Goal: Information Seeking & Learning: Learn about a topic

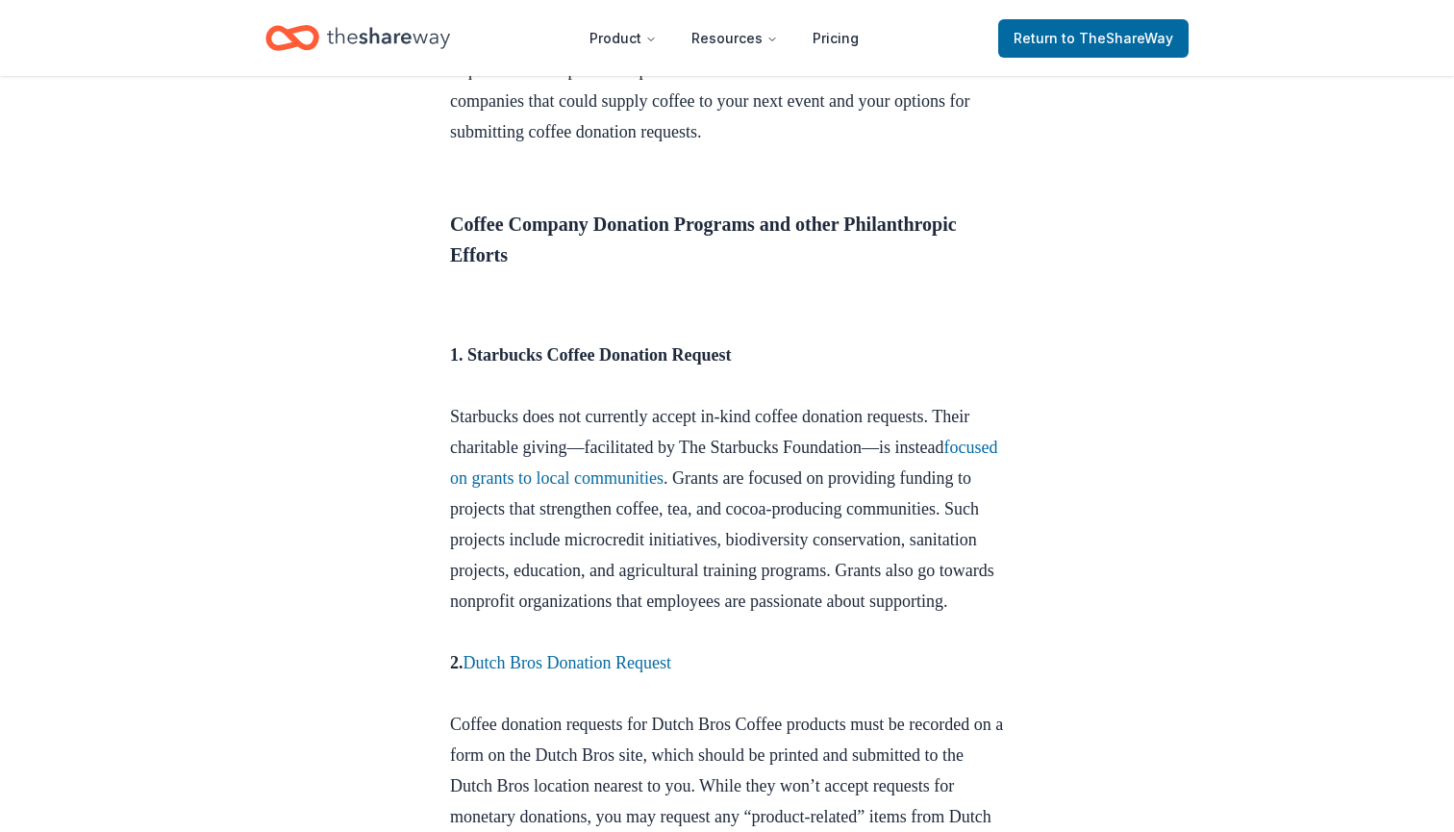
scroll to position [794, 0]
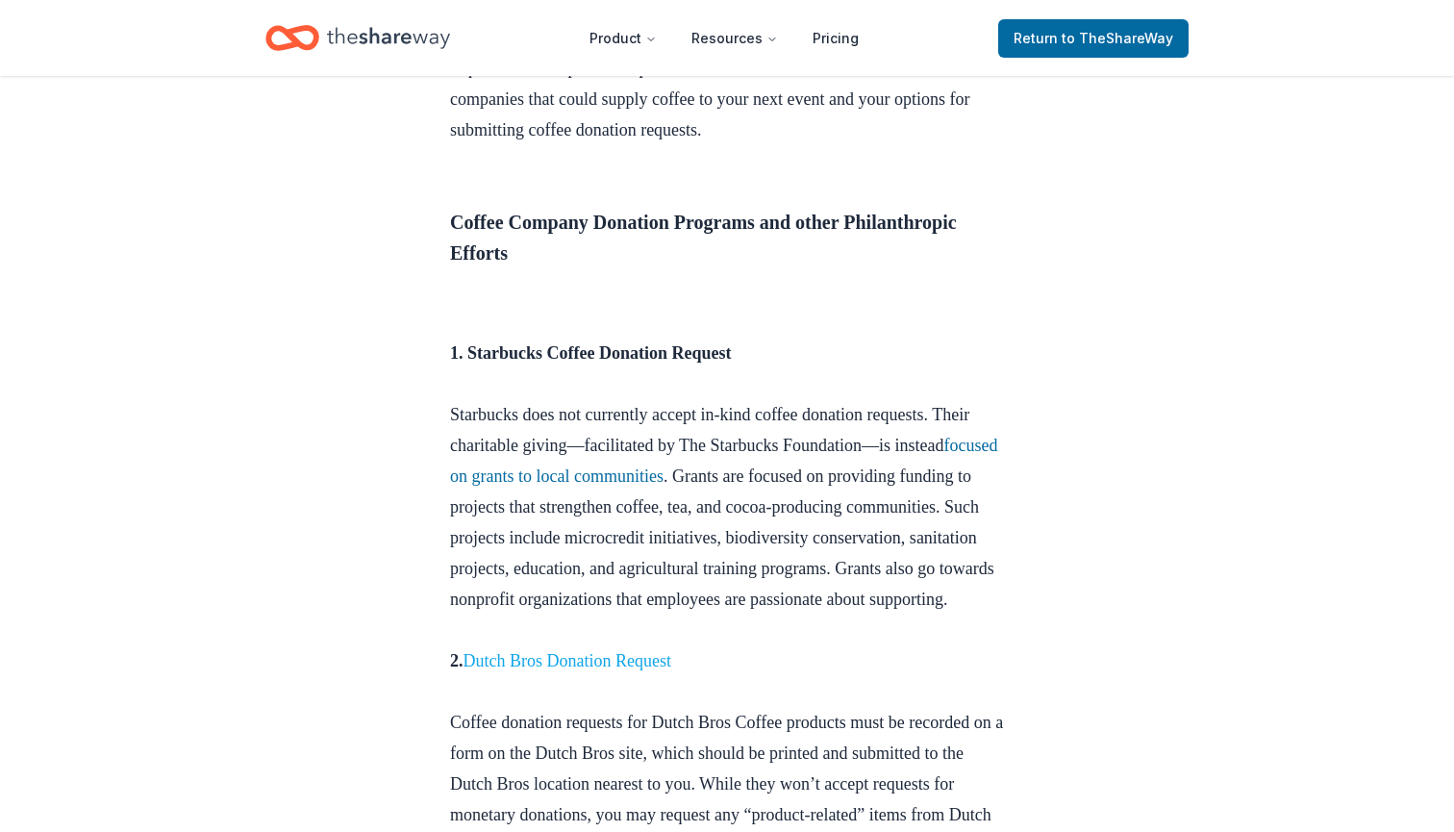
click at [590, 670] on link "Dutch Bros Donation Request" at bounding box center [568, 660] width 208 height 19
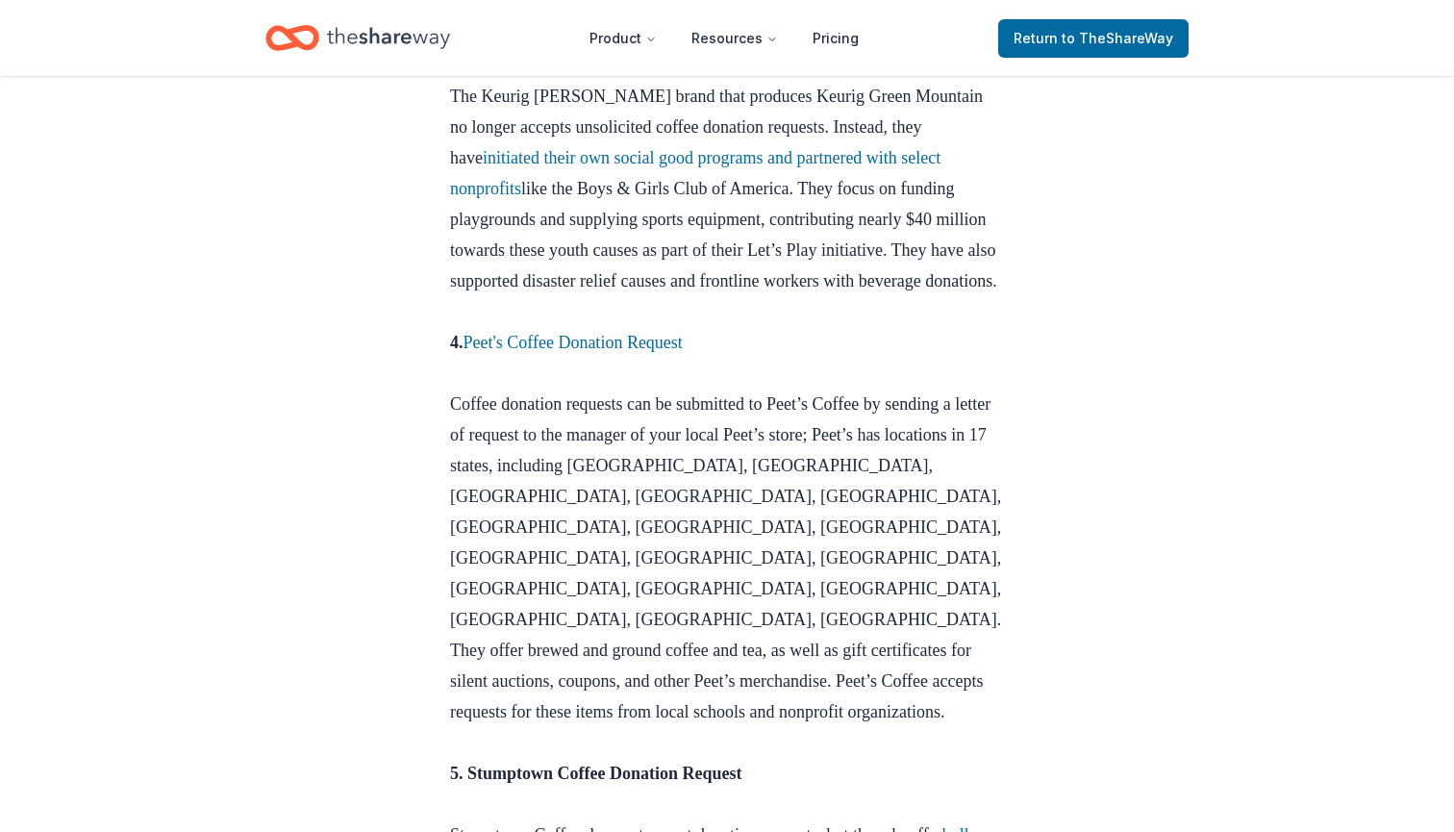
scroll to position [1701, 0]
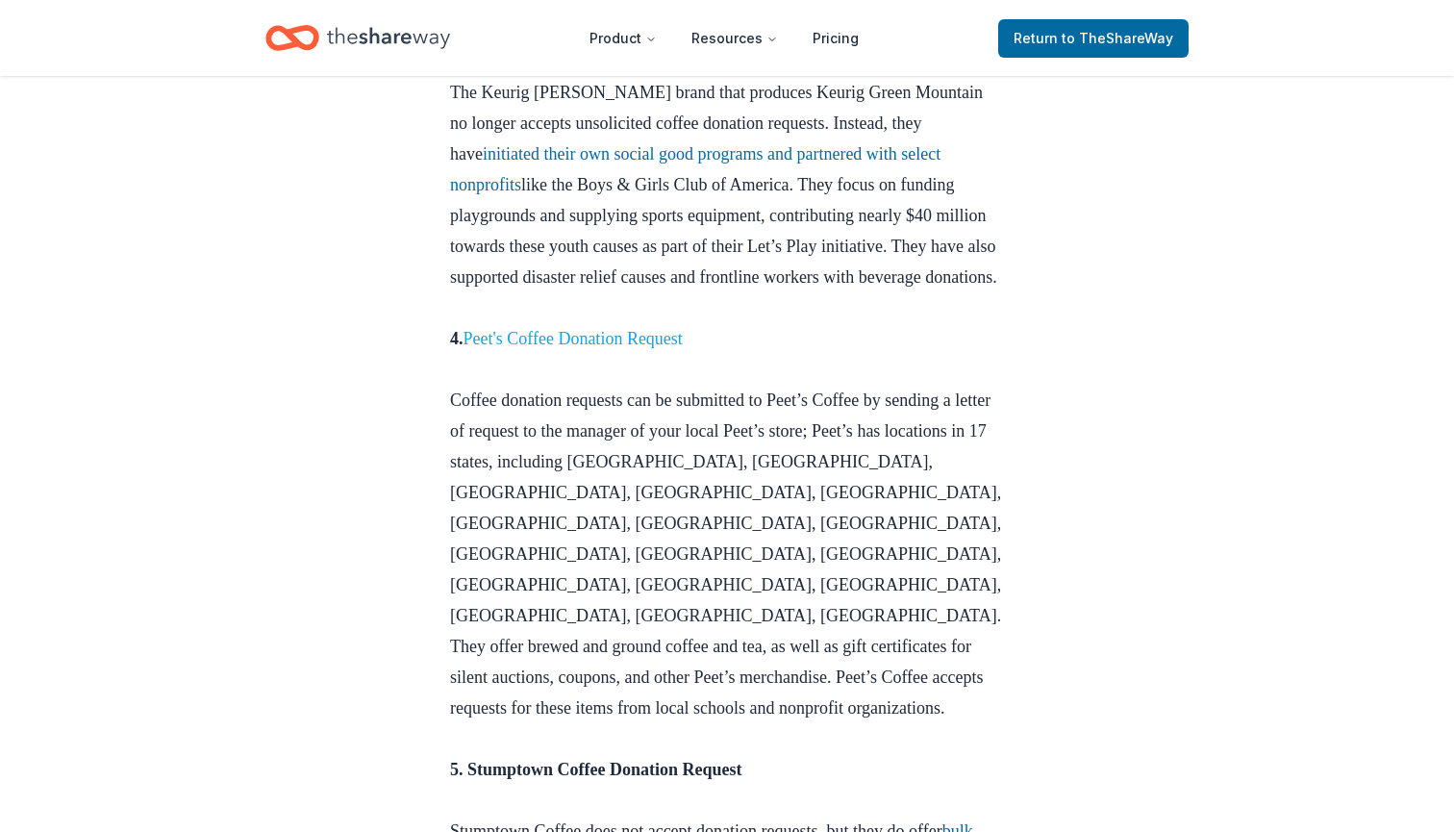
click at [576, 348] on link "Peet's Coffee Donation Request" at bounding box center [573, 338] width 219 height 19
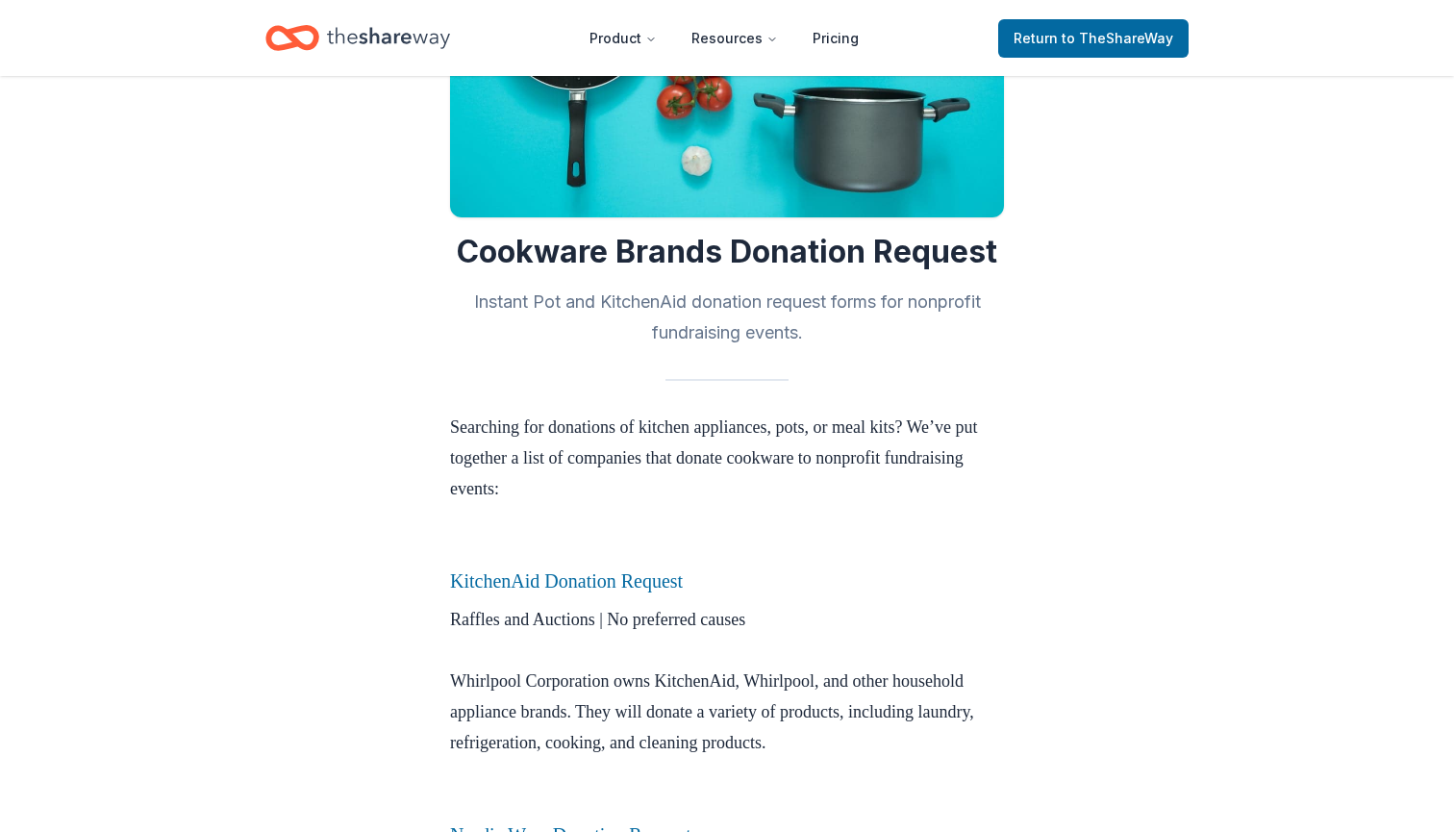
scroll to position [263, 0]
